Goal: Find specific page/section

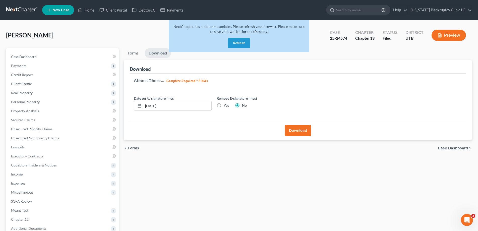
click at [235, 43] on button "Refresh" at bounding box center [239, 43] width 22 height 10
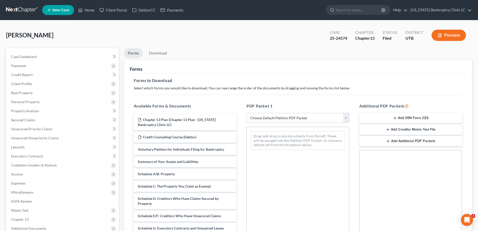
click at [19, 8] on link at bounding box center [22, 10] width 32 height 9
